Goal: Information Seeking & Learning: Learn about a topic

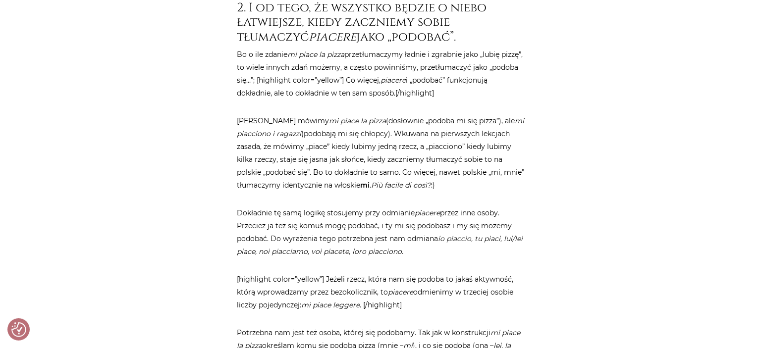
scroll to position [688, 0]
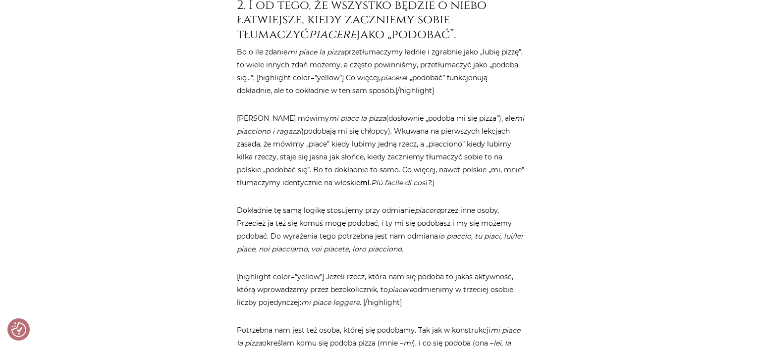
drag, startPoint x: 434, startPoint y: 169, endPoint x: 375, endPoint y: 172, distance: 59.0
click at [375, 172] on p "Dlatego mówimy mi piace la pizza (dosłownie „podoba mi się pizza”), ale mi piac…" at bounding box center [380, 150] width 287 height 77
copy em "Più facile di così?"
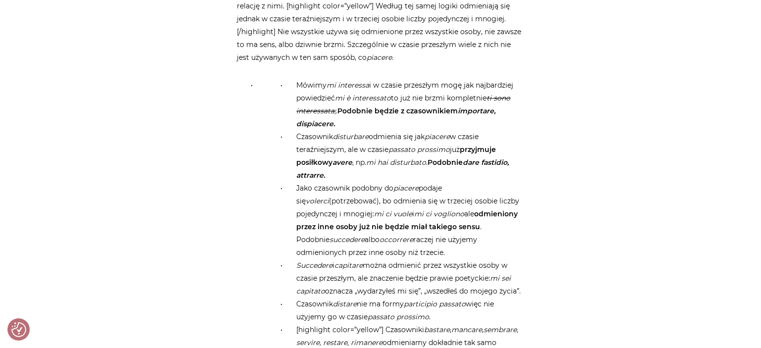
scroll to position [2414, 0]
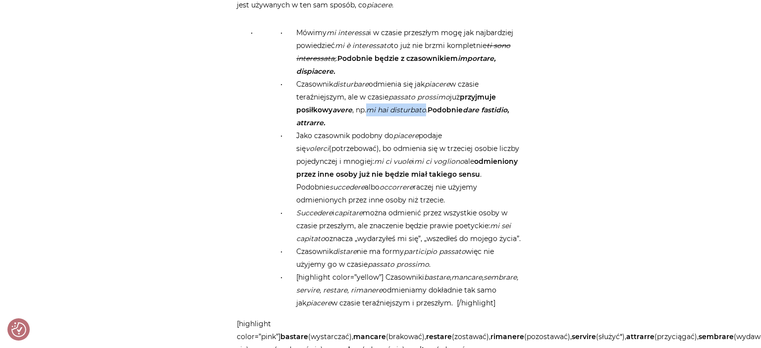
drag, startPoint x: 428, startPoint y: 110, endPoint x: 367, endPoint y: 105, distance: 61.1
click at [367, 105] on li "Czasownik disturbare odmienia się jak piacere w czasie teraźniejszym, ale w cza…" at bounding box center [405, 104] width 238 height 52
copy li "mi hai disturbato"
drag, startPoint x: 469, startPoint y: 161, endPoint x: 377, endPoint y: 157, distance: 91.2
click at [377, 157] on li "Jako czasownik podobny do piacere podaje się volerci (potrzebować), bo odmienia…" at bounding box center [405, 167] width 238 height 77
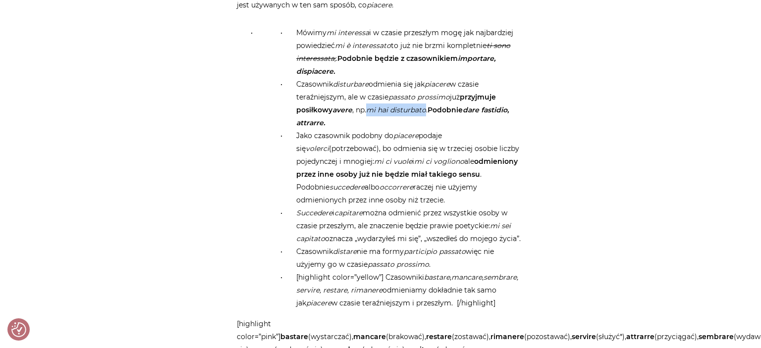
copy li "mi ci vuole i mi ci vogliono"
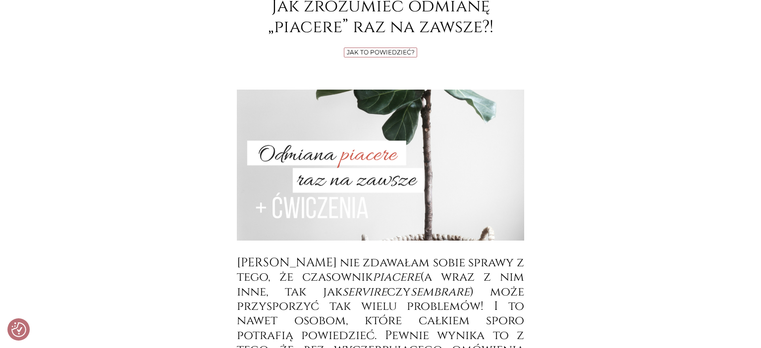
scroll to position [0, 0]
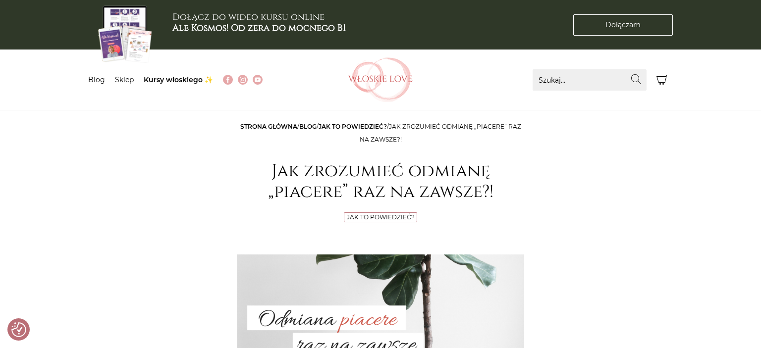
click at [370, 123] on link "Jak to powiedzieć?" at bounding box center [352, 126] width 68 height 7
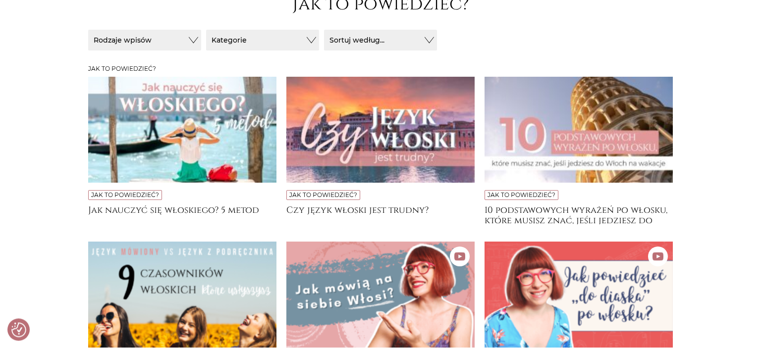
scroll to position [157, 0]
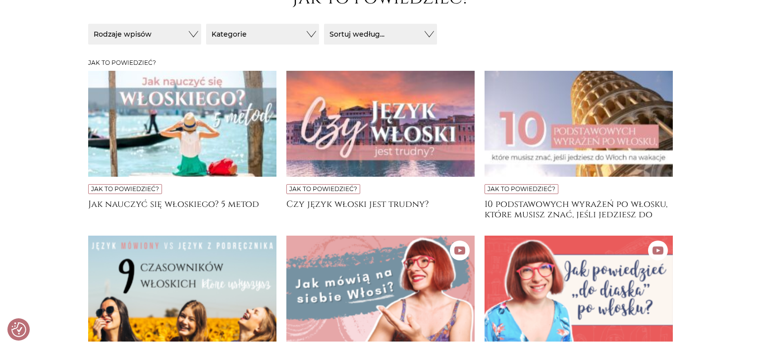
click at [197, 120] on img at bounding box center [182, 124] width 188 height 106
click at [624, 140] on img at bounding box center [578, 124] width 188 height 106
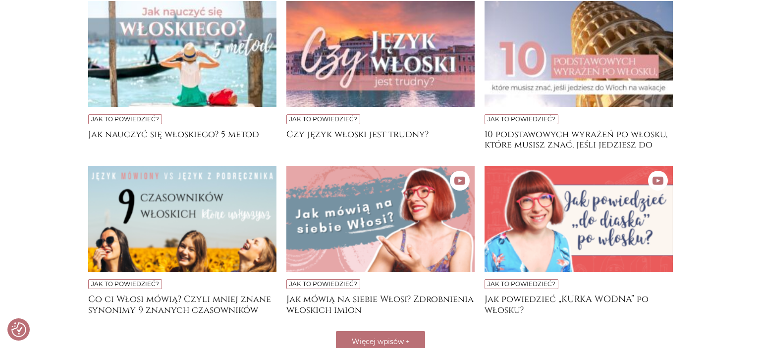
scroll to position [314, 0]
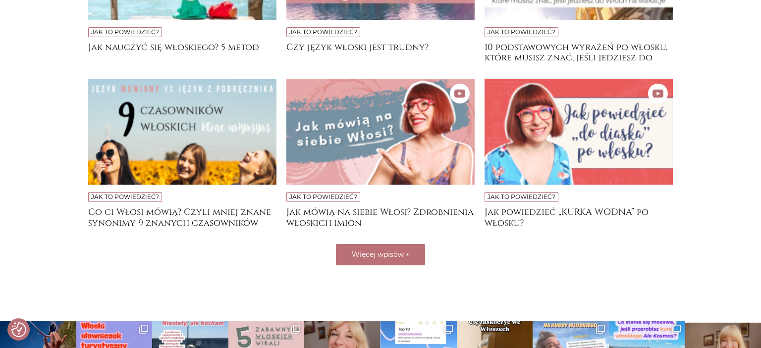
click at [171, 119] on img at bounding box center [182, 132] width 188 height 106
click at [352, 148] on img at bounding box center [380, 132] width 188 height 106
click at [583, 142] on img at bounding box center [578, 132] width 188 height 106
click at [400, 260] on button "Więcej wpisów +" at bounding box center [380, 254] width 89 height 21
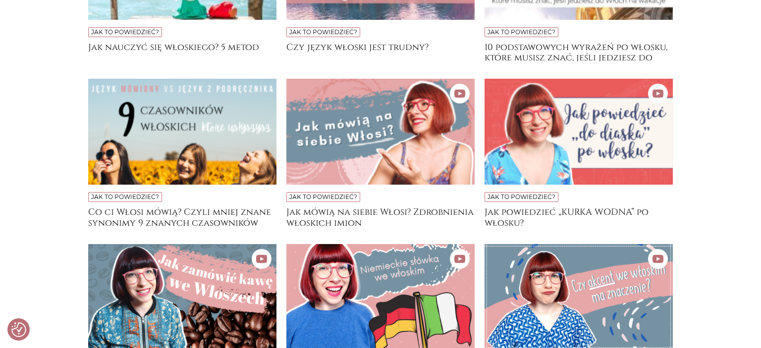
scroll to position [418, 0]
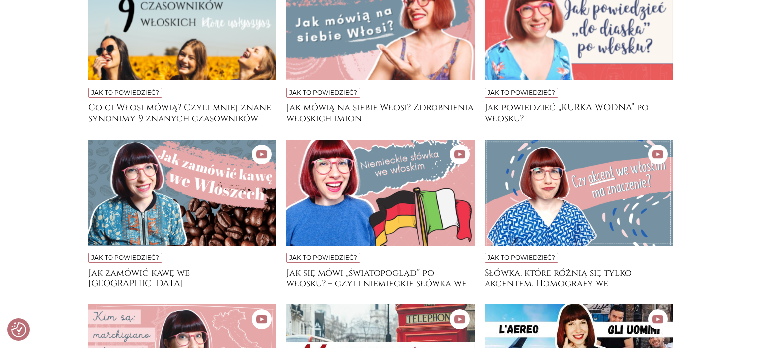
click at [198, 179] on img at bounding box center [182, 193] width 188 height 106
click at [373, 183] on img at bounding box center [380, 193] width 188 height 106
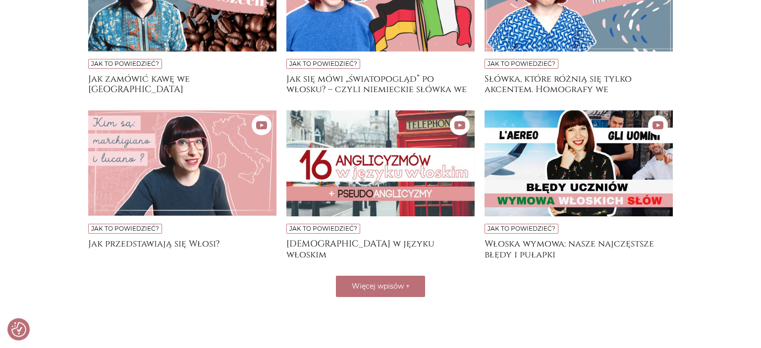
scroll to position [628, 0]
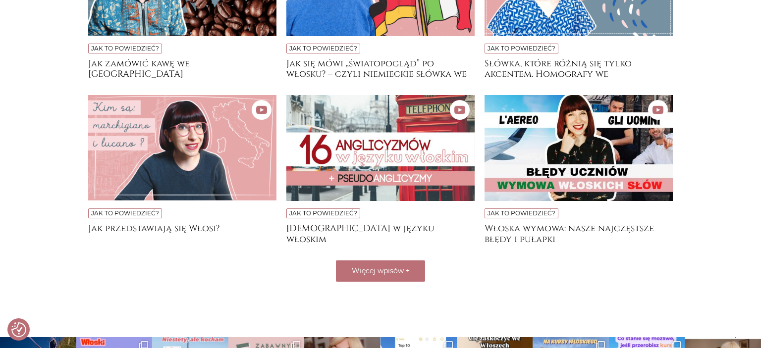
click at [358, 152] on img at bounding box center [380, 148] width 188 height 106
click at [383, 270] on span "Więcej wpisów" at bounding box center [378, 270] width 52 height 9
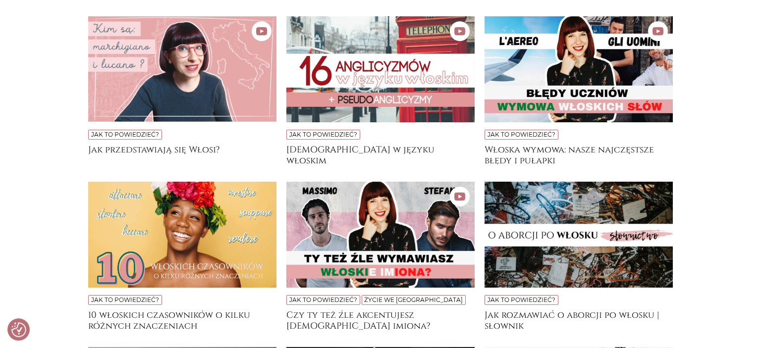
scroll to position [785, 0]
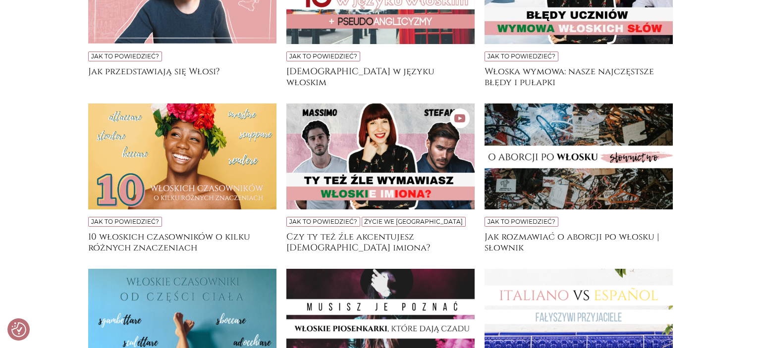
click at [174, 165] on img at bounding box center [182, 157] width 188 height 106
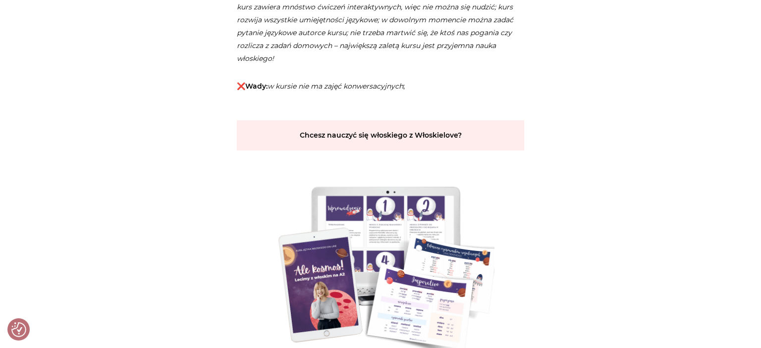
scroll to position [2040, 0]
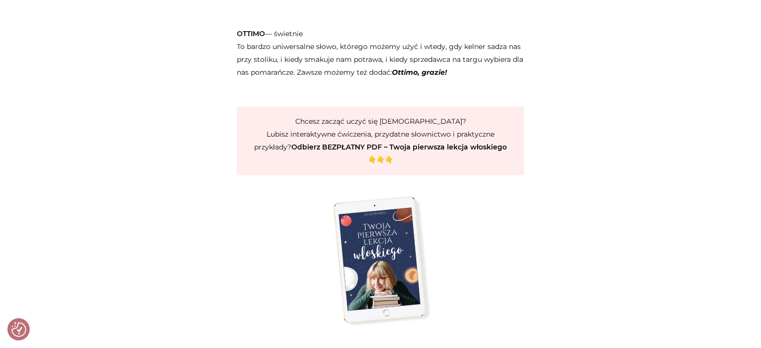
scroll to position [1778, 0]
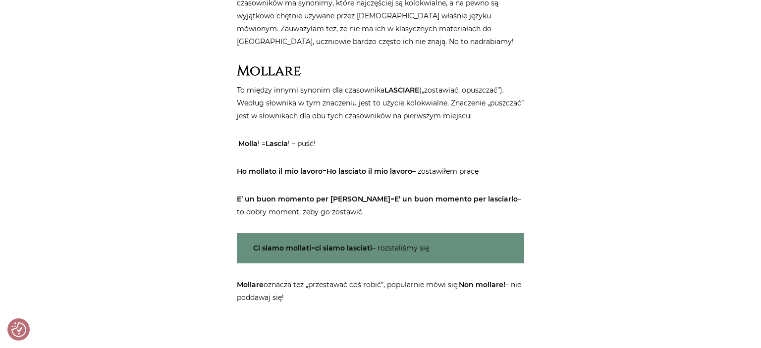
scroll to position [523, 0]
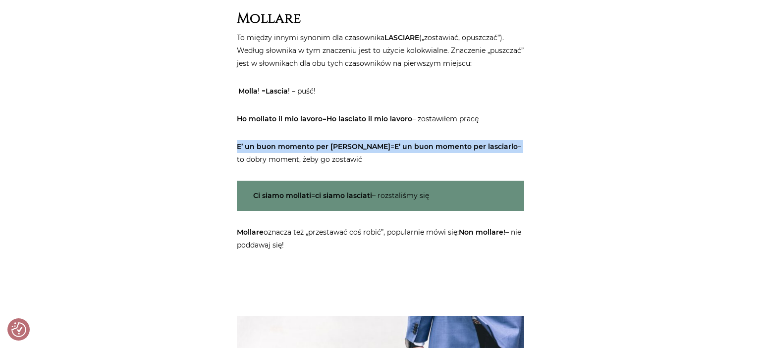
drag, startPoint x: 490, startPoint y: 145, endPoint x: 235, endPoint y: 142, distance: 255.6
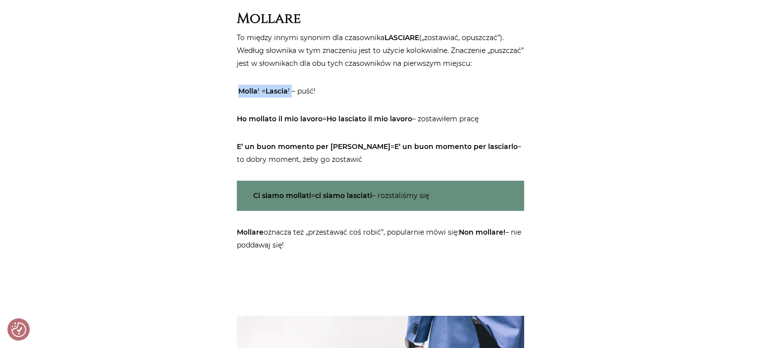
drag, startPoint x: 292, startPoint y: 89, endPoint x: 240, endPoint y: 90, distance: 52.0
click at [240, 90] on mark "Molla ! = Lascia ! – puść!" at bounding box center [277, 91] width 80 height 12
copy mark "Molla ! = Lascia !"
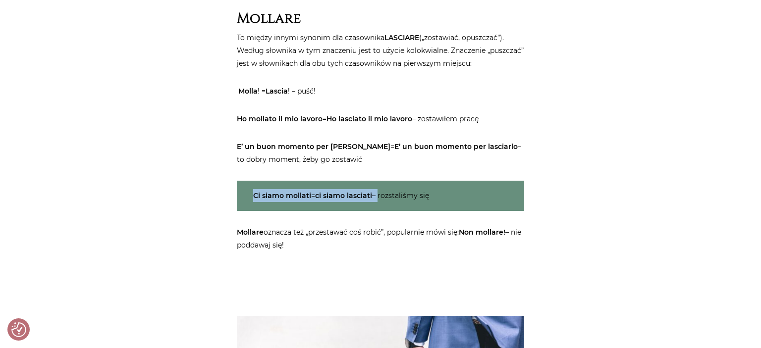
drag, startPoint x: 379, startPoint y: 196, endPoint x: 237, endPoint y: 191, distance: 142.7
click at [237, 191] on p "Ci siamo mollati = ci siamo lasciati – rozstaliśmy się" at bounding box center [380, 196] width 287 height 30
copy p "Ci siamo mollati = ci siamo lasciati –"
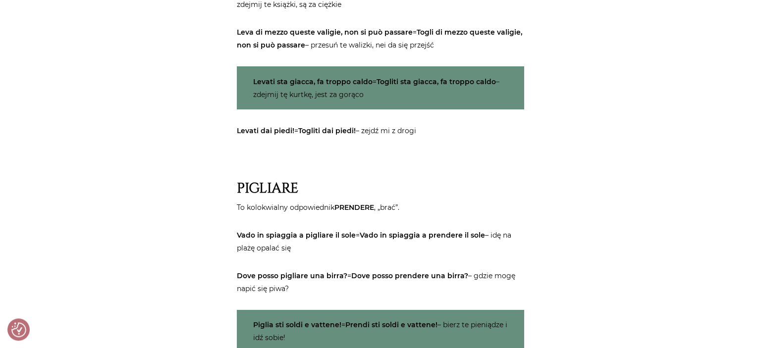
scroll to position [1203, 0]
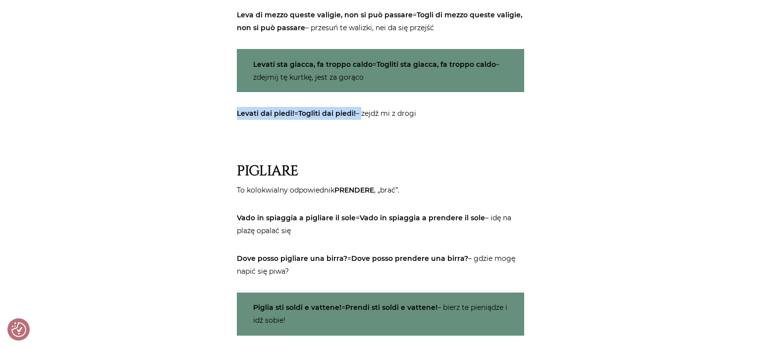
drag, startPoint x: 363, startPoint y: 110, endPoint x: 238, endPoint y: 120, distance: 125.2
copy p "Levati dai piedi! = Togliti dai piedi! –"
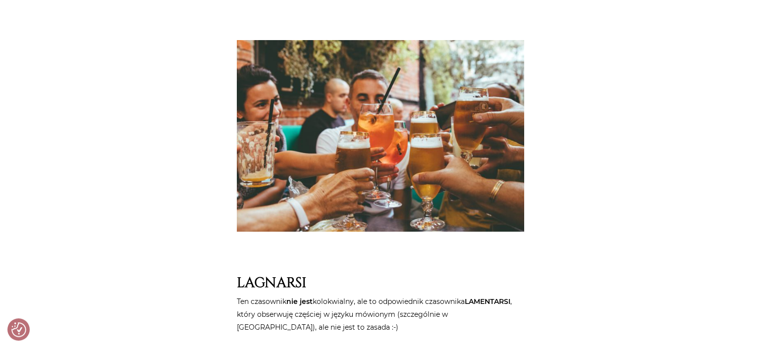
scroll to position [1464, 0]
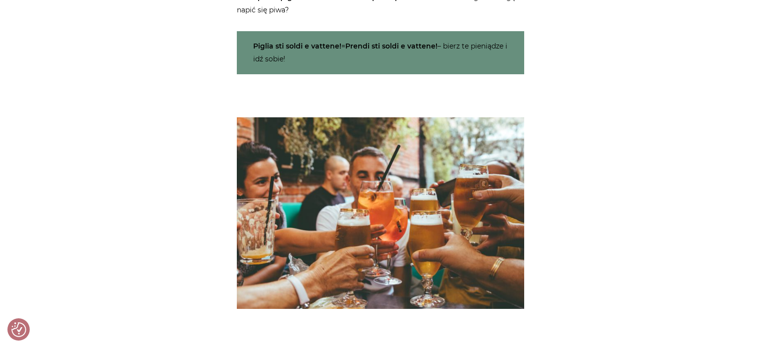
drag, startPoint x: 443, startPoint y: 45, endPoint x: 347, endPoint y: 47, distance: 96.6
click at [347, 47] on p "Piglia sti soldi e vattene! = Prendi sti soldi e vattene! – bierz te pieniądze …" at bounding box center [380, 52] width 287 height 43
copy p "Prendi sti soldi e vattene! –"
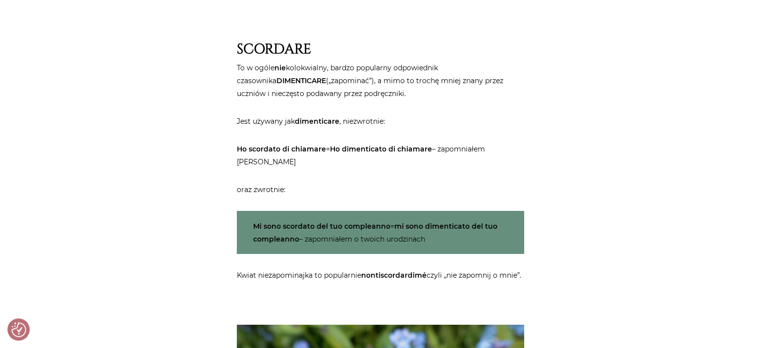
scroll to position [2720, 0]
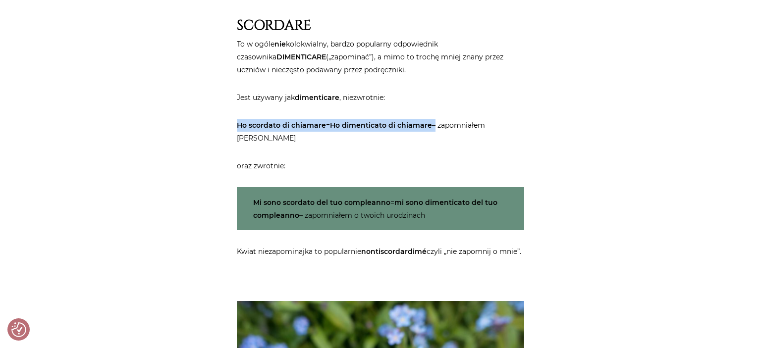
drag, startPoint x: 433, startPoint y: 124, endPoint x: 234, endPoint y: 125, distance: 199.1
copy p "Ho scordato di chiamare = Ho dimenticato di chiamare"
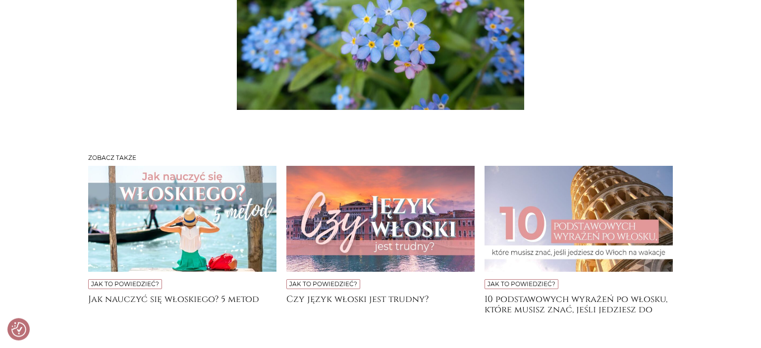
scroll to position [3190, 0]
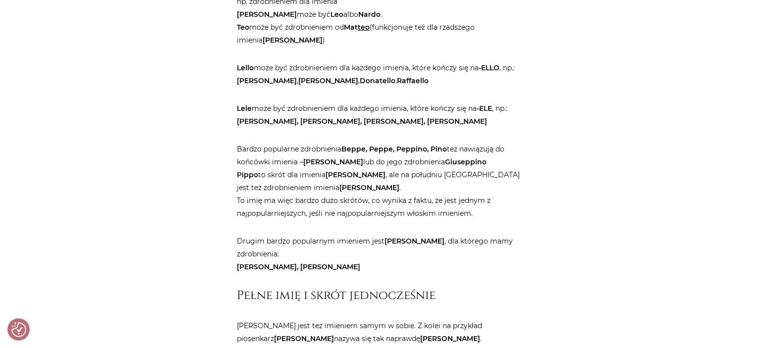
scroll to position [1308, 0]
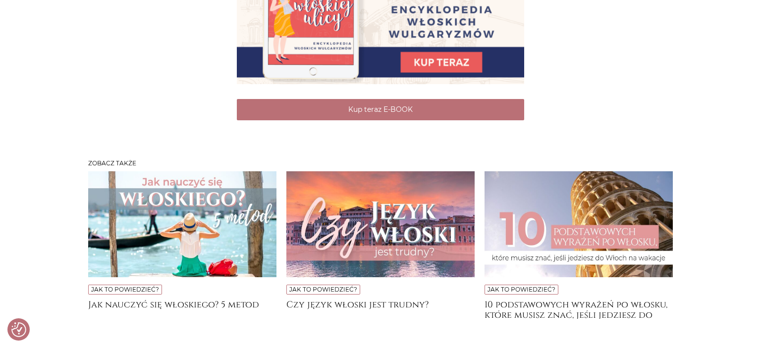
scroll to position [1621, 0]
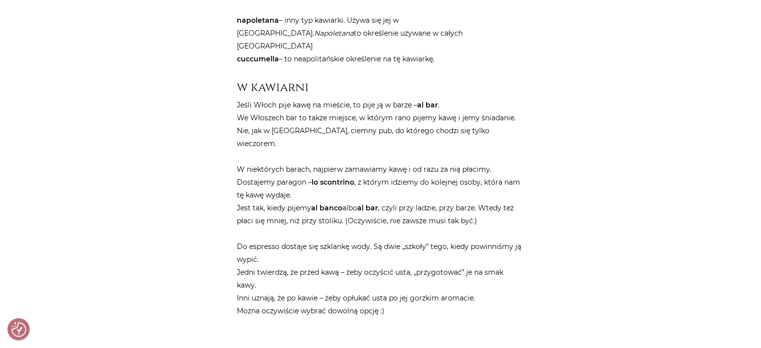
scroll to position [1308, 0]
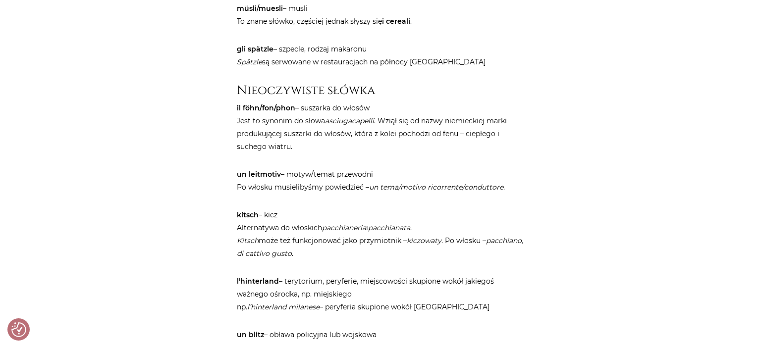
scroll to position [1098, 0]
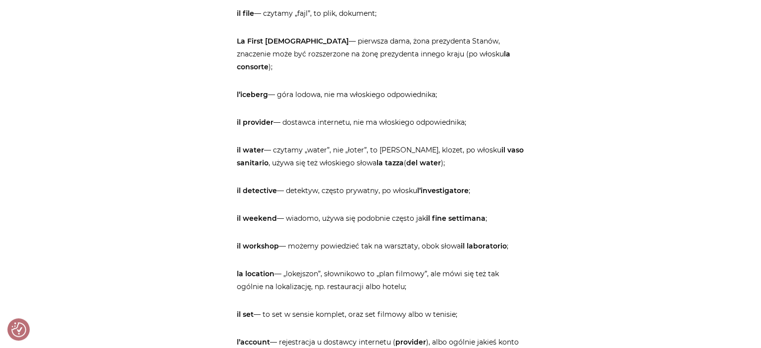
scroll to position [732, 0]
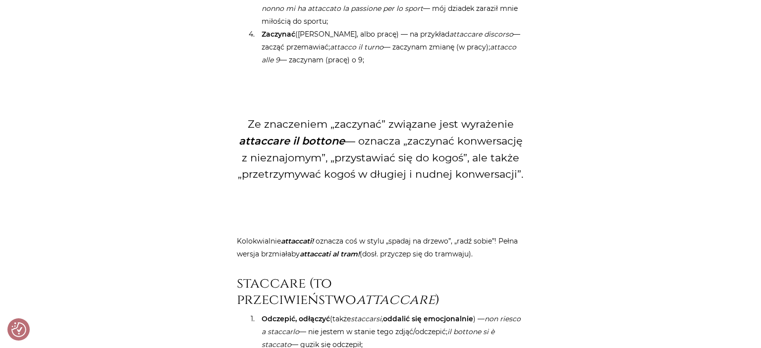
scroll to position [2301, 0]
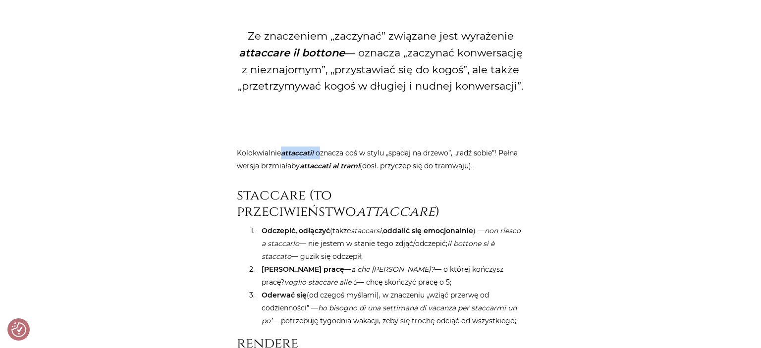
drag, startPoint x: 320, startPoint y: 151, endPoint x: 284, endPoint y: 154, distance: 36.3
click at [284, 154] on p "Kolokwialnie attaccati! oznacza coś w stylu „spadaj na drzewo”, „radź sobie”! P…" at bounding box center [380, 160] width 287 height 26
copy p "attaccati! o"
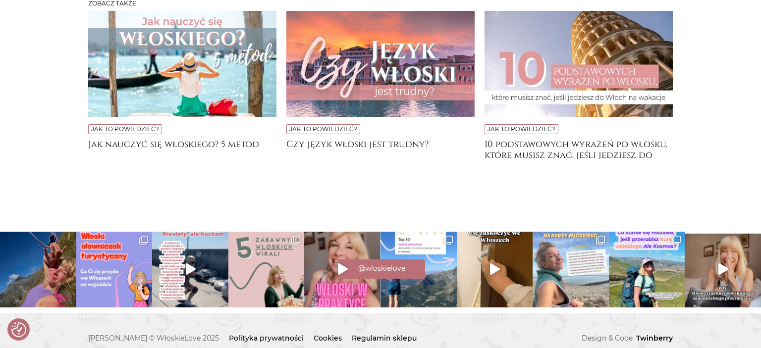
scroll to position [2564, 0]
